Goal: Transaction & Acquisition: Obtain resource

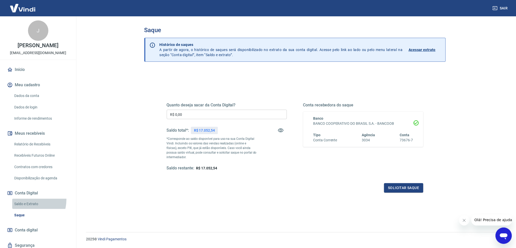
click at [26, 199] on link "Saldo e Extrato" at bounding box center [41, 203] width 58 height 10
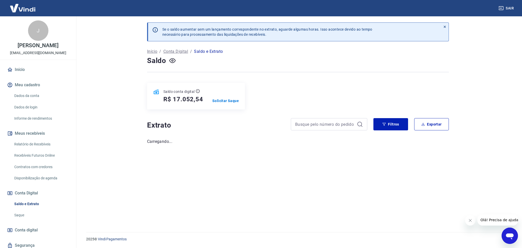
click at [468, 218] on icon "Fechar mensagem da empresa" at bounding box center [470, 220] width 4 height 4
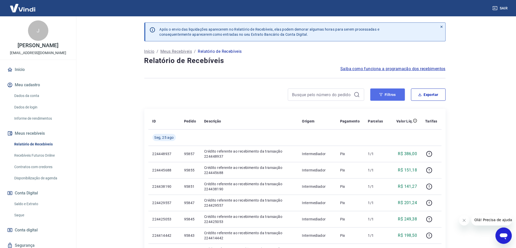
click at [374, 93] on button "Filtros" at bounding box center [388, 94] width 35 height 12
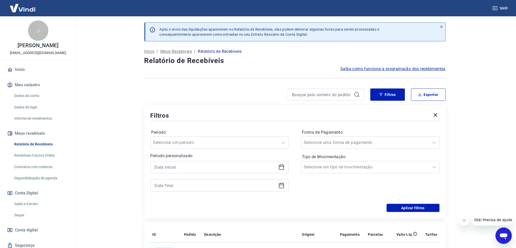
click at [281, 165] on icon at bounding box center [281, 167] width 5 height 5
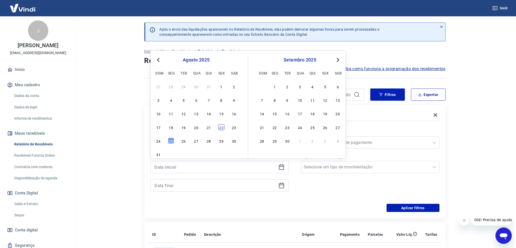
click at [223, 129] on div "22" at bounding box center [222, 127] width 6 height 6
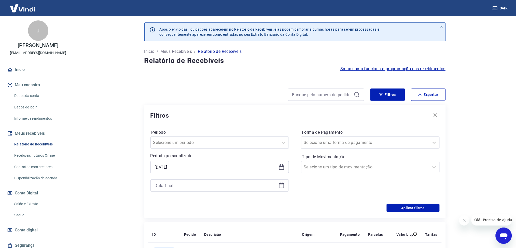
type input "22/08/2025"
click at [279, 186] on icon at bounding box center [281, 185] width 5 height 5
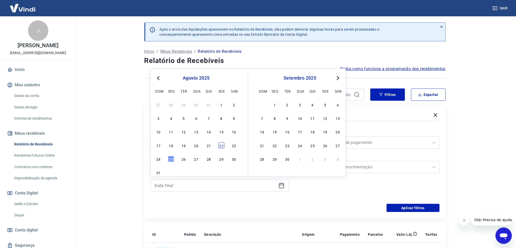
click at [222, 146] on div "22" at bounding box center [222, 145] width 6 height 6
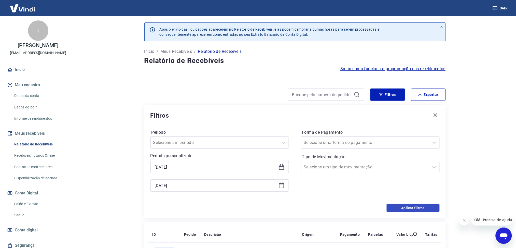
type input "22/08/2025"
click at [408, 210] on button "Aplicar filtros" at bounding box center [413, 208] width 53 height 8
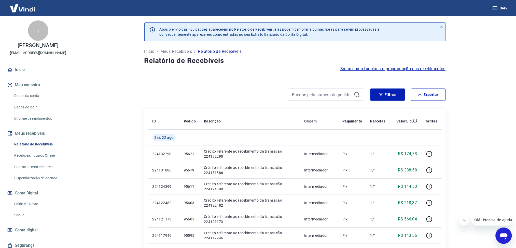
click at [471, 221] on div at bounding box center [486, 219] width 53 height 11
click at [463, 220] on icon "Fechar mensagem da empresa" at bounding box center [464, 220] width 4 height 4
click at [419, 103] on div "Filtros Exportar" at bounding box center [295, 96] width 302 height 16
click at [420, 99] on button "Exportar" at bounding box center [428, 94] width 35 height 12
type input "22/08/2025"
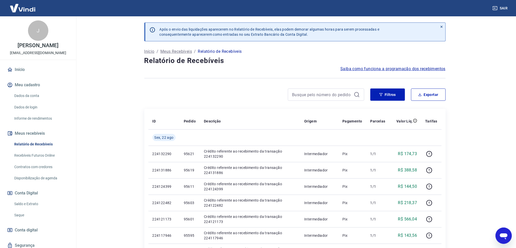
type input "22/08/2025"
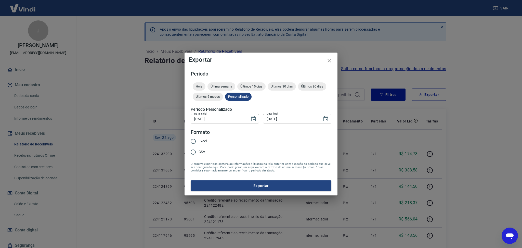
click at [201, 142] on span "Excel" at bounding box center [202, 140] width 8 height 5
click at [198, 142] on input "Excel" at bounding box center [193, 141] width 11 height 11
radio input "true"
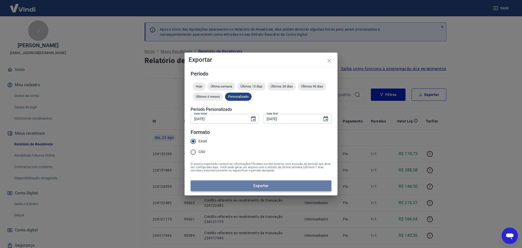
click at [235, 188] on button "Exportar" at bounding box center [261, 185] width 141 height 11
